Goal: Task Accomplishment & Management: Manage account settings

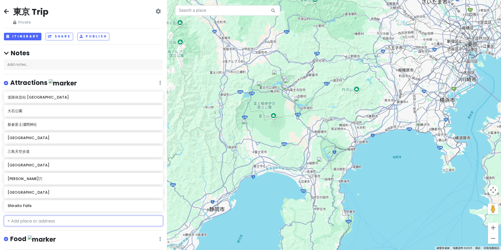
click at [52, 220] on input "text" at bounding box center [83, 221] width 159 height 10
paste input "河口淺間神社遙拜所"
type input "河口淺間神社遙拜所"
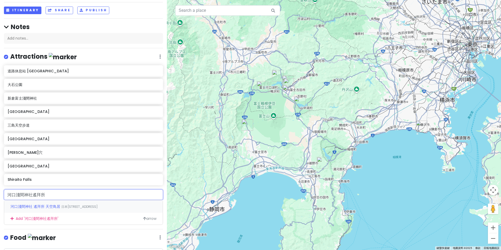
click at [58, 206] on span "河口淺間神社 遙拜所 天空鳥居" at bounding box center [35, 206] width 51 height 5
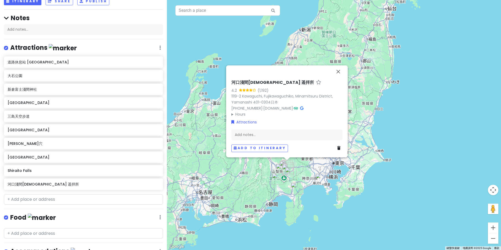
scroll to position [84, 0]
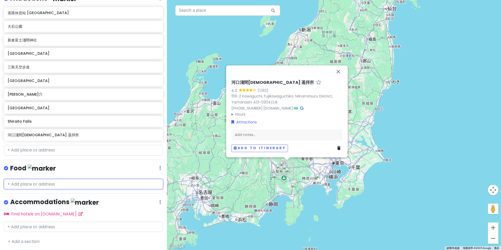
click at [102, 180] on input "text" at bounding box center [83, 184] width 159 height 10
paste input "焼肉せいざえもん Yakiniku Seizaemon Fuji-[GEOGRAPHIC_DATA]"
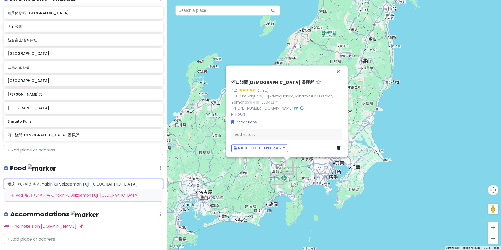
drag, startPoint x: 141, startPoint y: 183, endPoint x: 42, endPoint y: 184, distance: 99.1
click at [42, 184] on input "焼肉せいざえもん Yakiniku Seizaemon Fuji-[GEOGRAPHIC_DATA]" at bounding box center [83, 184] width 159 height 10
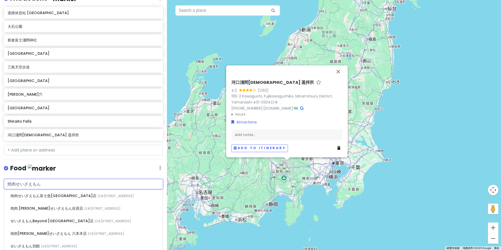
type input "焼肉せいざえもん"
drag, startPoint x: 95, startPoint y: 179, endPoint x: 115, endPoint y: 179, distance: 19.9
click at [115, 179] on input "焼肉せいざえもん" at bounding box center [83, 184] width 159 height 10
click at [98, 194] on span "日本[STREET_ADDRESS]" at bounding box center [116, 196] width 36 height 4
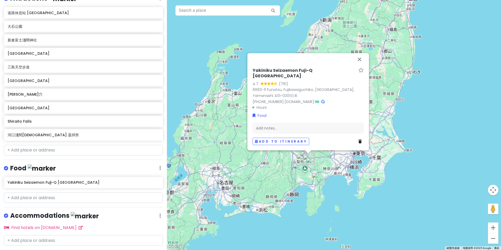
drag, startPoint x: 411, startPoint y: 138, endPoint x: 430, endPoint y: 127, distance: 21.8
click at [432, 128] on div "Yakiniku Seizaemon Fuji-[GEOGRAPHIC_DATA] 4.7 (761) 6663-11 Funatsu, Fujikawagu…" at bounding box center [334, 125] width 334 height 250
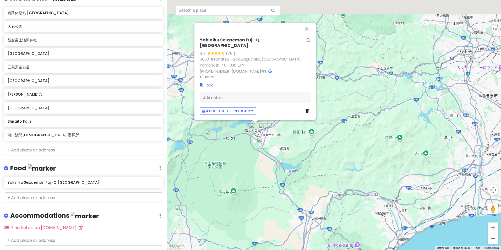
drag, startPoint x: 301, startPoint y: 134, endPoint x: 356, endPoint y: 180, distance: 71.3
click at [356, 180] on div "Yakiniku Seizaemon Fuji-[GEOGRAPHIC_DATA] 4.7 (761) 6663-11 Funatsu, Fujikawagu…" at bounding box center [334, 125] width 334 height 250
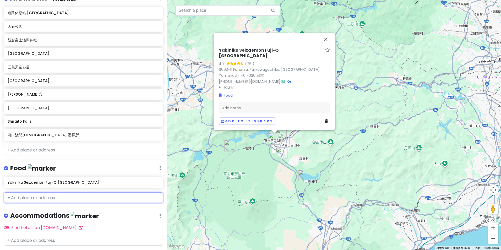
click at [52, 199] on input "text" at bounding box center [83, 198] width 159 height 10
paste input "炭焼ところ SUMIYAKI TOCORO"
type input "炭焼ところ SUMIYAKI TOCORO"
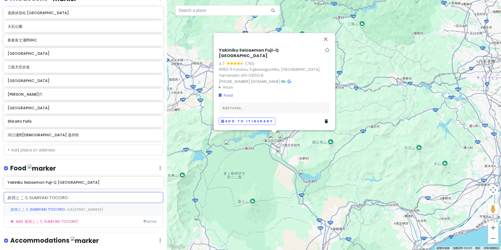
click at [77, 209] on span "日本[STREET_ADDRESS]" at bounding box center [85, 209] width 36 height 4
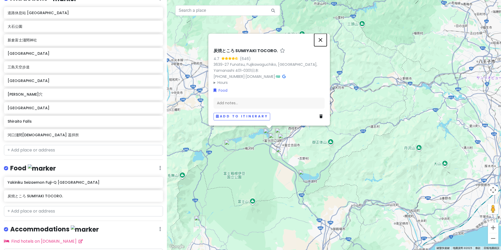
click at [319, 41] on button "關閉" at bounding box center [320, 40] width 13 height 13
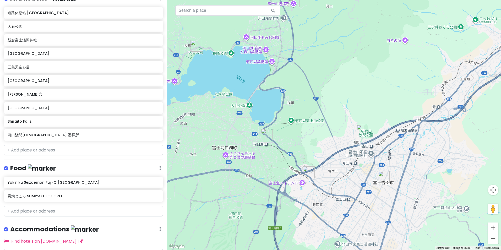
drag, startPoint x: 245, startPoint y: 166, endPoint x: 278, endPoint y: 165, distance: 33.1
click at [278, 165] on div at bounding box center [334, 125] width 334 height 250
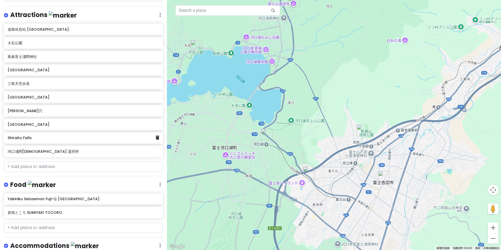
scroll to position [58, 0]
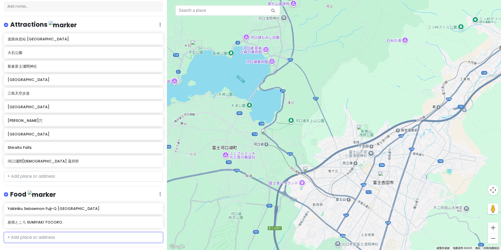
click at [35, 234] on input "text" at bounding box center [83, 237] width 159 height 10
paste input "とばり Tobari"
type input "とばり Tobari"
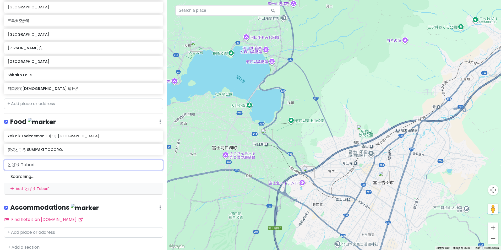
scroll to position [136, 0]
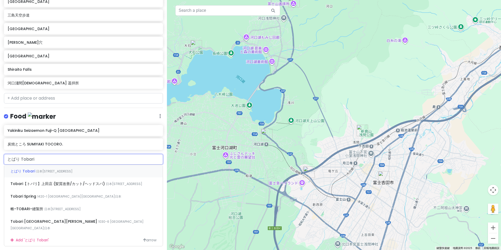
click at [61, 169] on span "日本[STREET_ADDRESS]" at bounding box center [54, 171] width 36 height 4
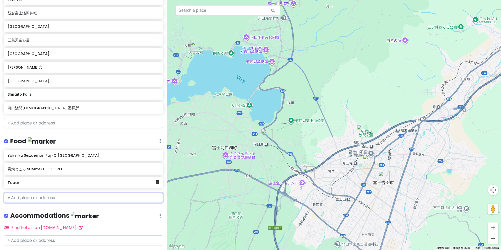
scroll to position [125, 0]
